Goal: Task Accomplishment & Management: Use online tool/utility

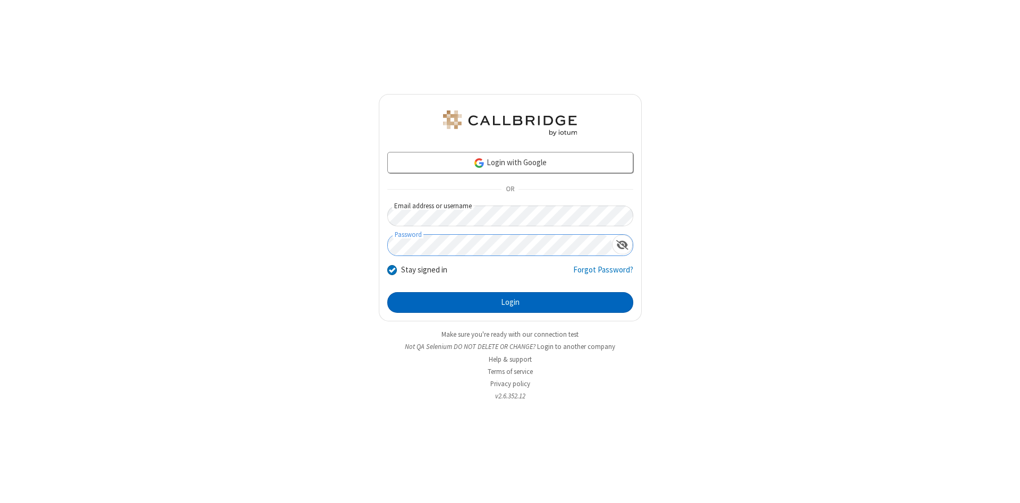
click at [510, 303] on button "Login" at bounding box center [510, 302] width 246 height 21
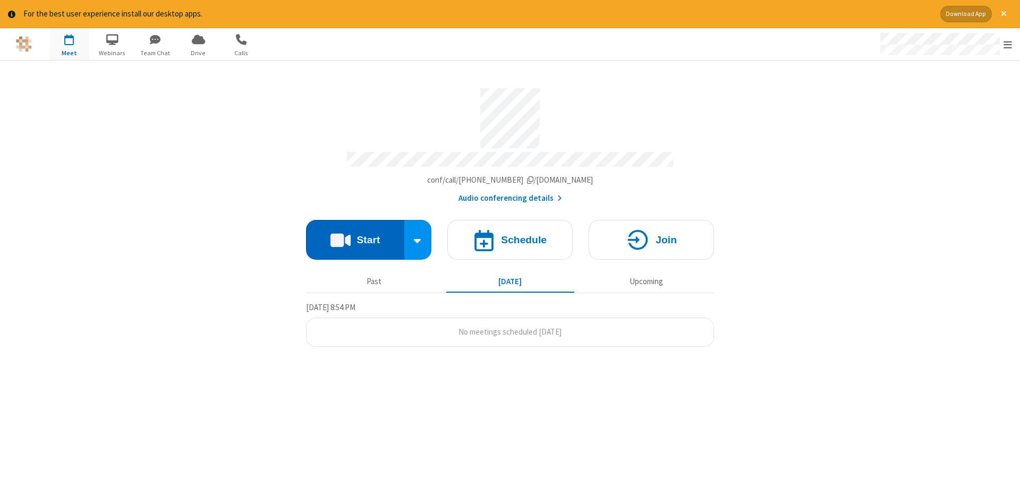
click at [355, 236] on button "Start" at bounding box center [355, 240] width 98 height 40
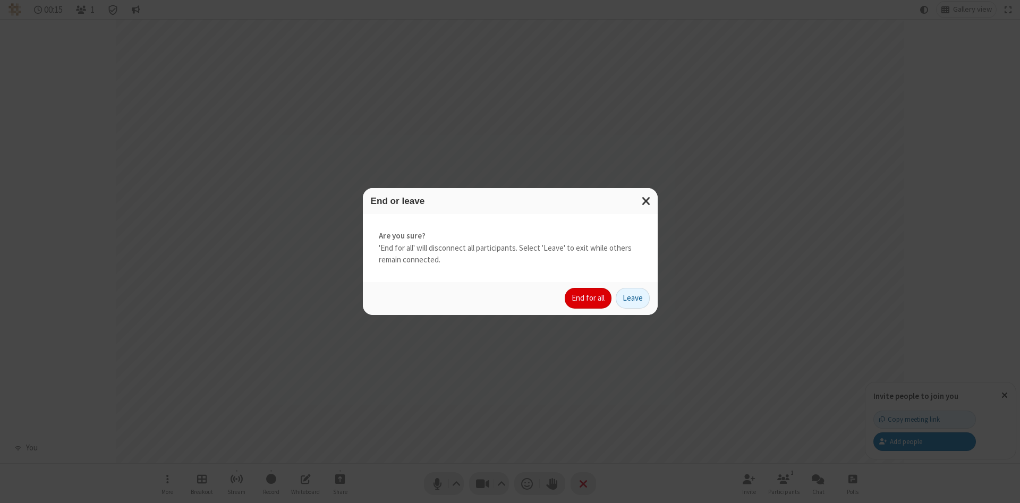
click at [589, 298] on button "End for all" at bounding box center [588, 298] width 47 height 21
